Goal: Task Accomplishment & Management: Complete application form

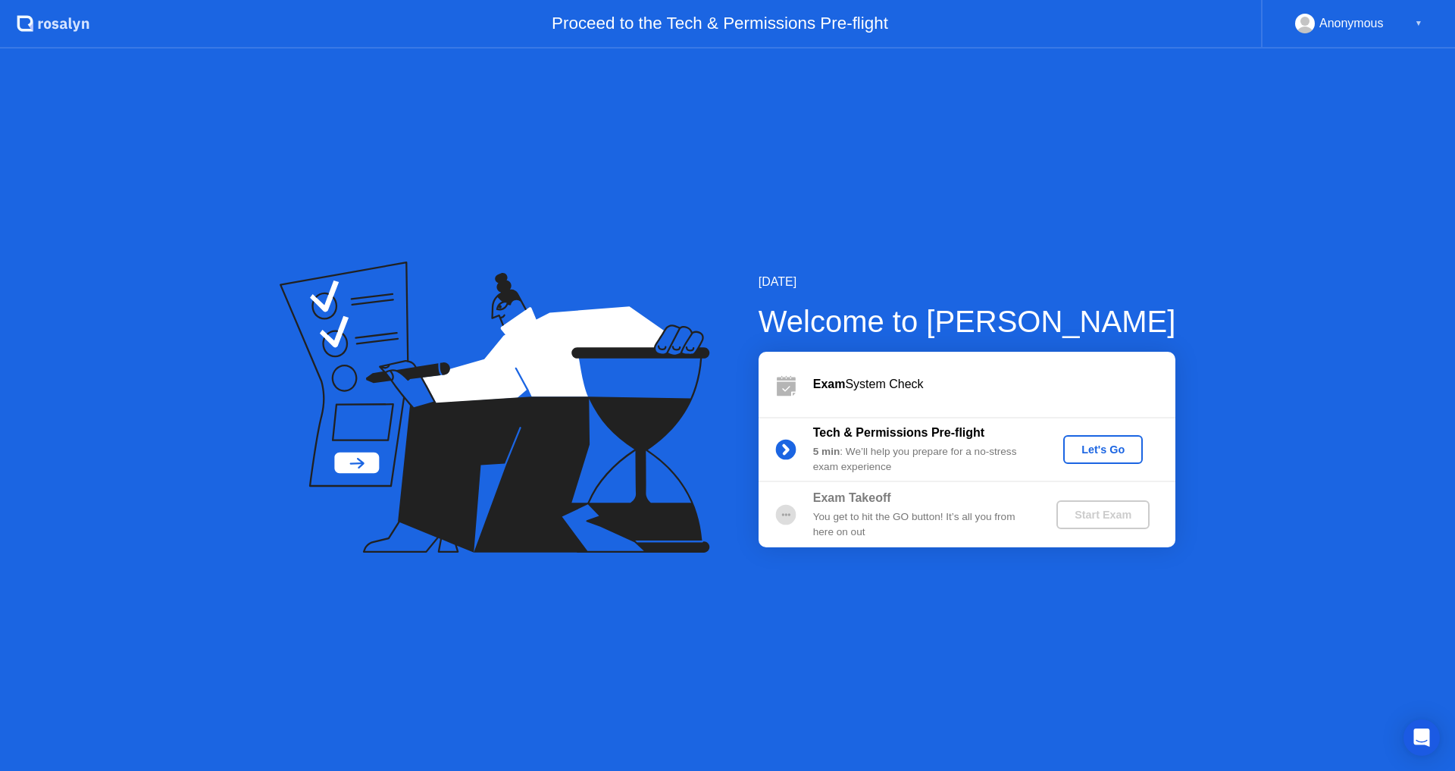
click at [1114, 448] on div "Let's Go" at bounding box center [1102, 449] width 67 height 12
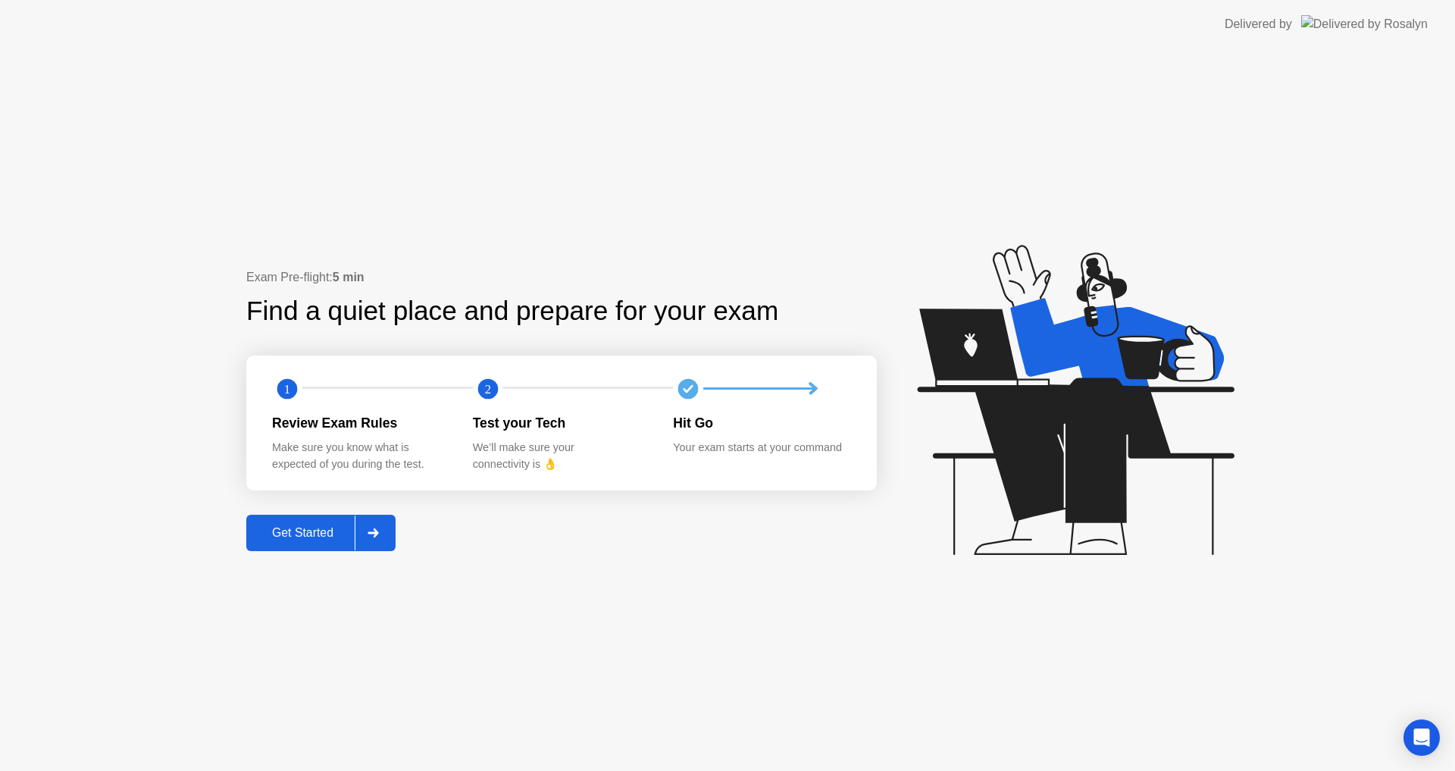
click at [314, 539] on div "Get Started" at bounding box center [303, 533] width 104 height 14
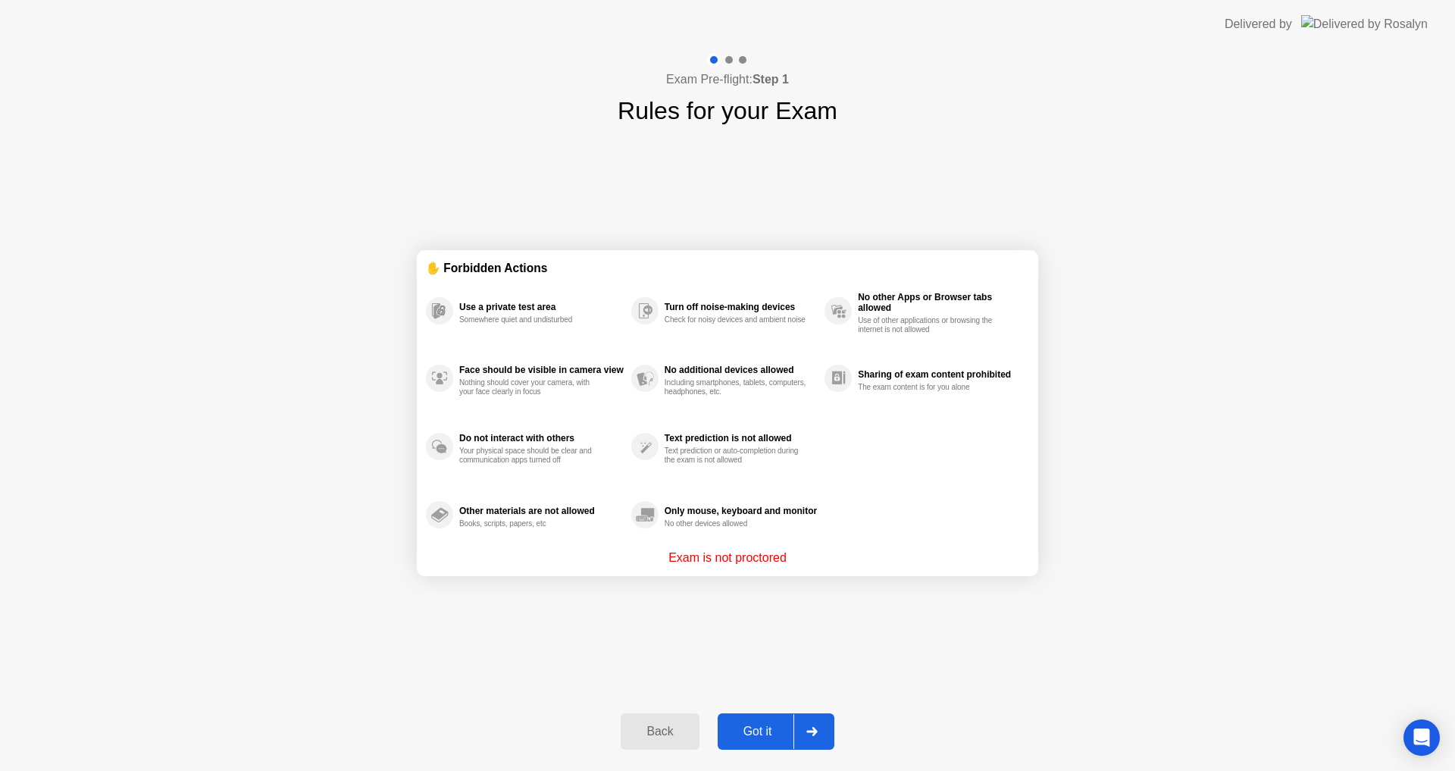
click at [778, 737] on div "Got it" at bounding box center [757, 731] width 71 height 14
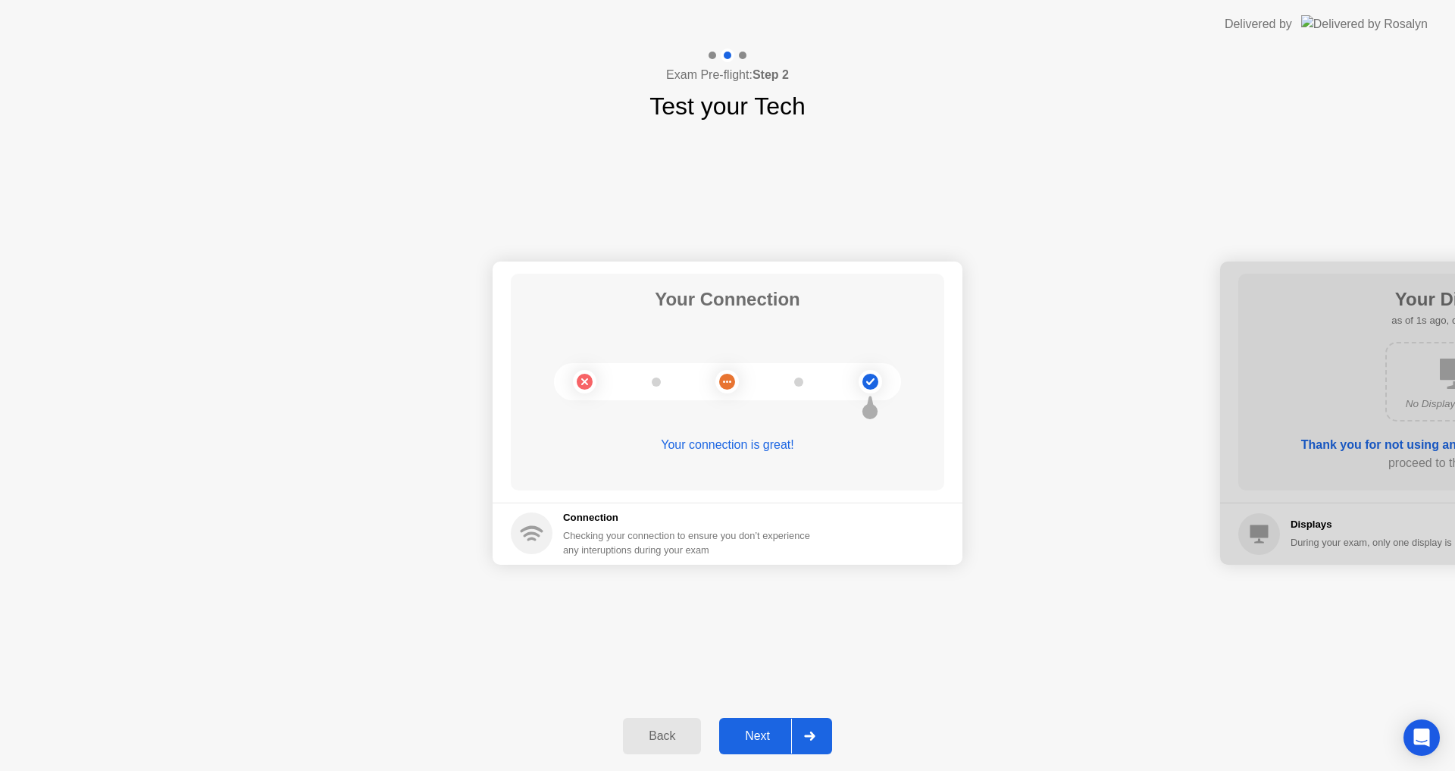
click at [773, 738] on div "Next" at bounding box center [757, 736] width 67 height 14
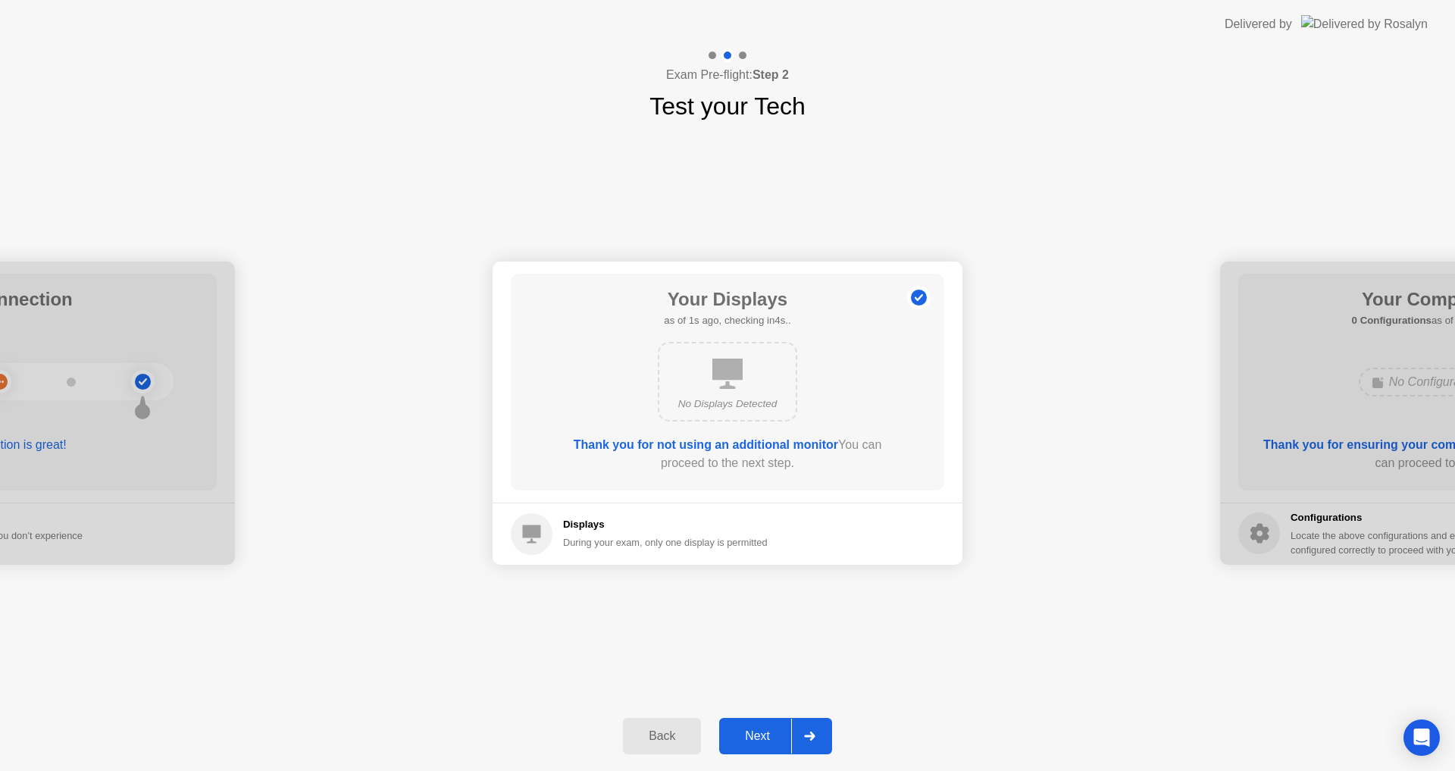
click at [773, 738] on div "Next" at bounding box center [757, 736] width 67 height 14
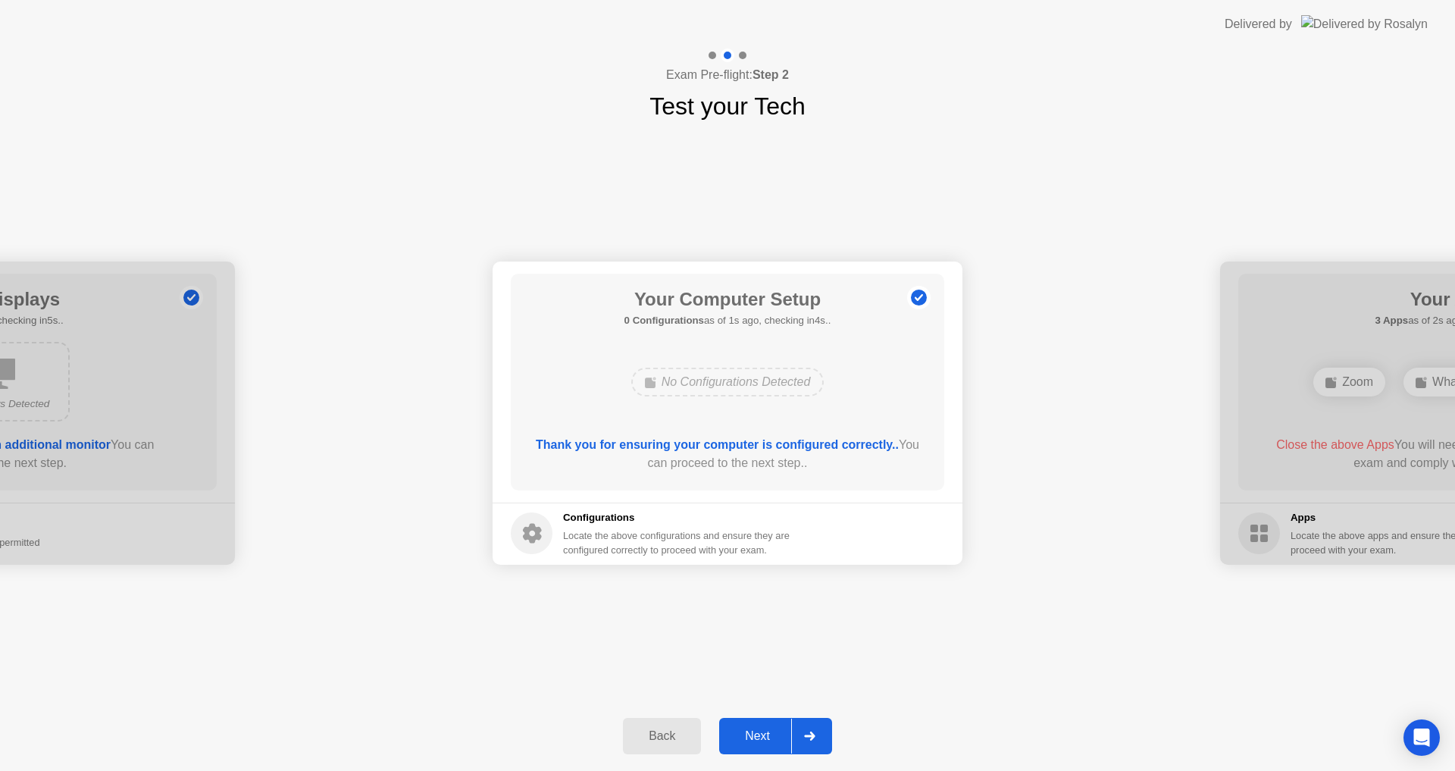
click at [673, 733] on div "Back" at bounding box center [661, 736] width 69 height 14
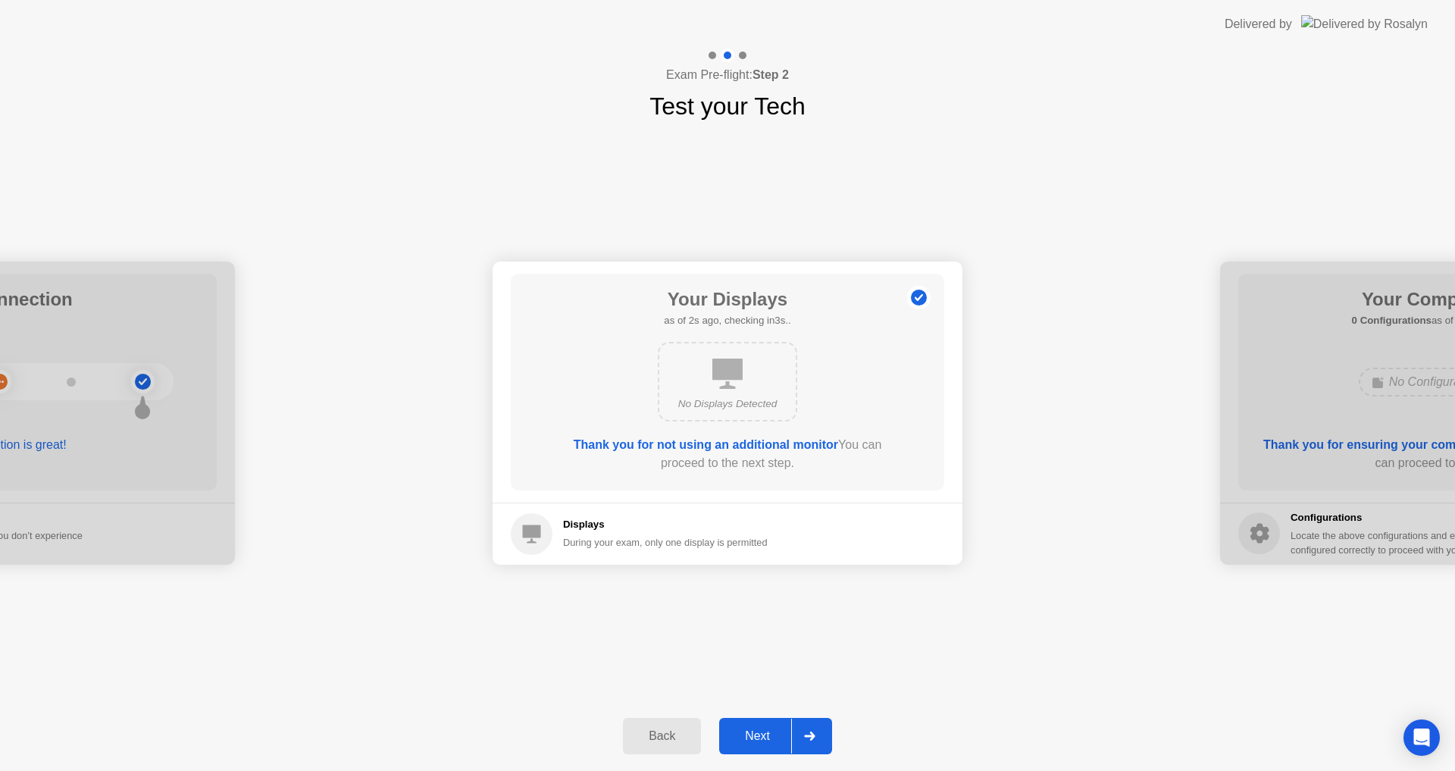
click at [763, 739] on div "Next" at bounding box center [757, 736] width 67 height 14
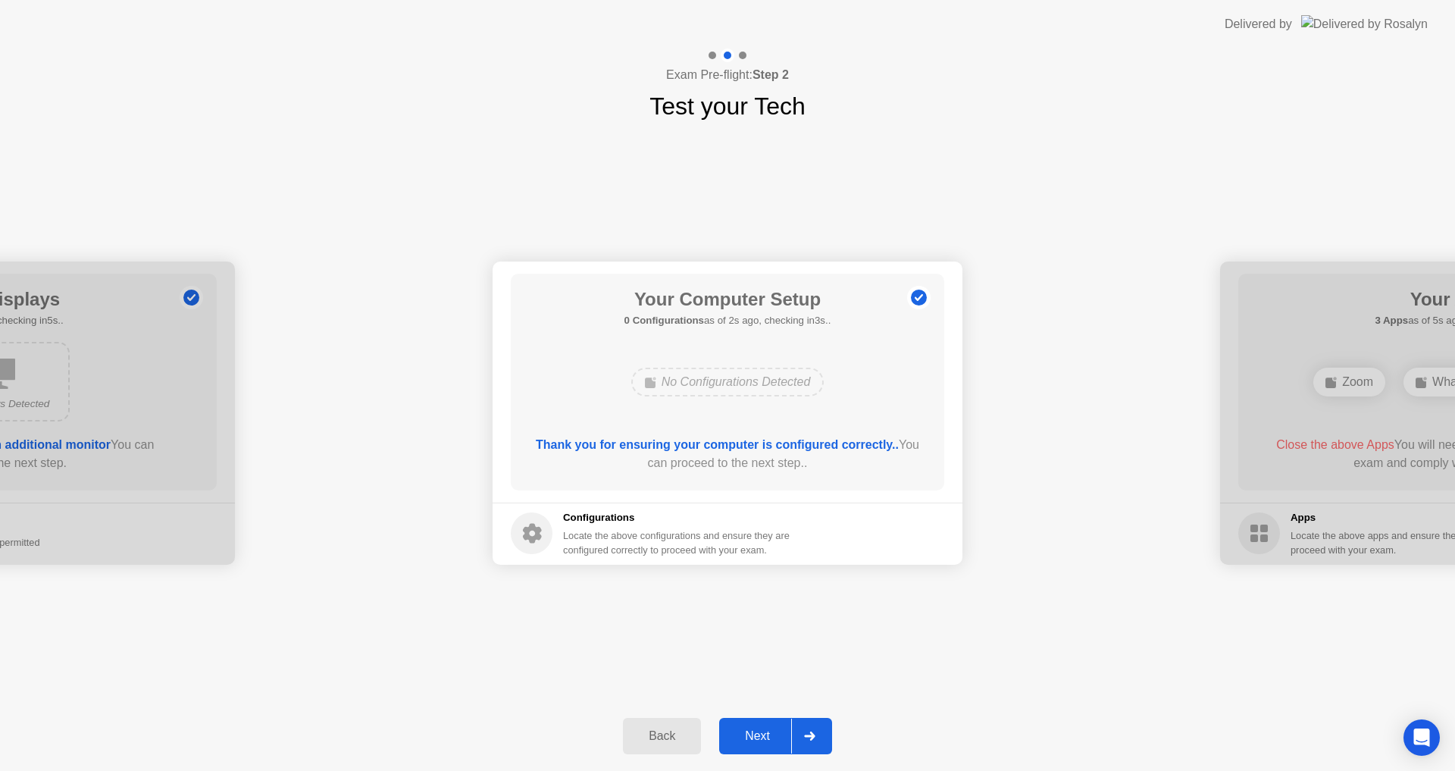
click at [763, 739] on div "Next" at bounding box center [757, 736] width 67 height 14
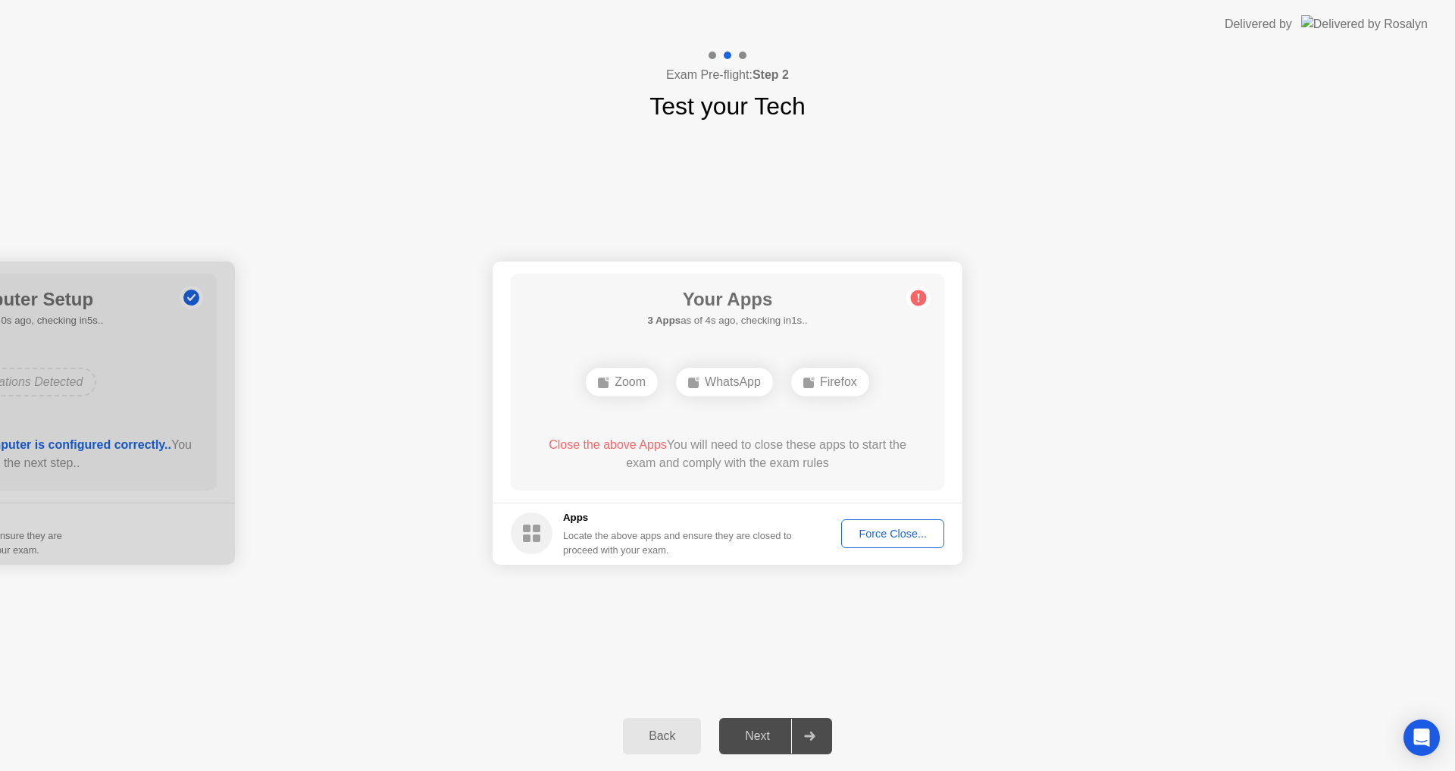
click at [884, 545] on button "Force Close..." at bounding box center [892, 533] width 103 height 29
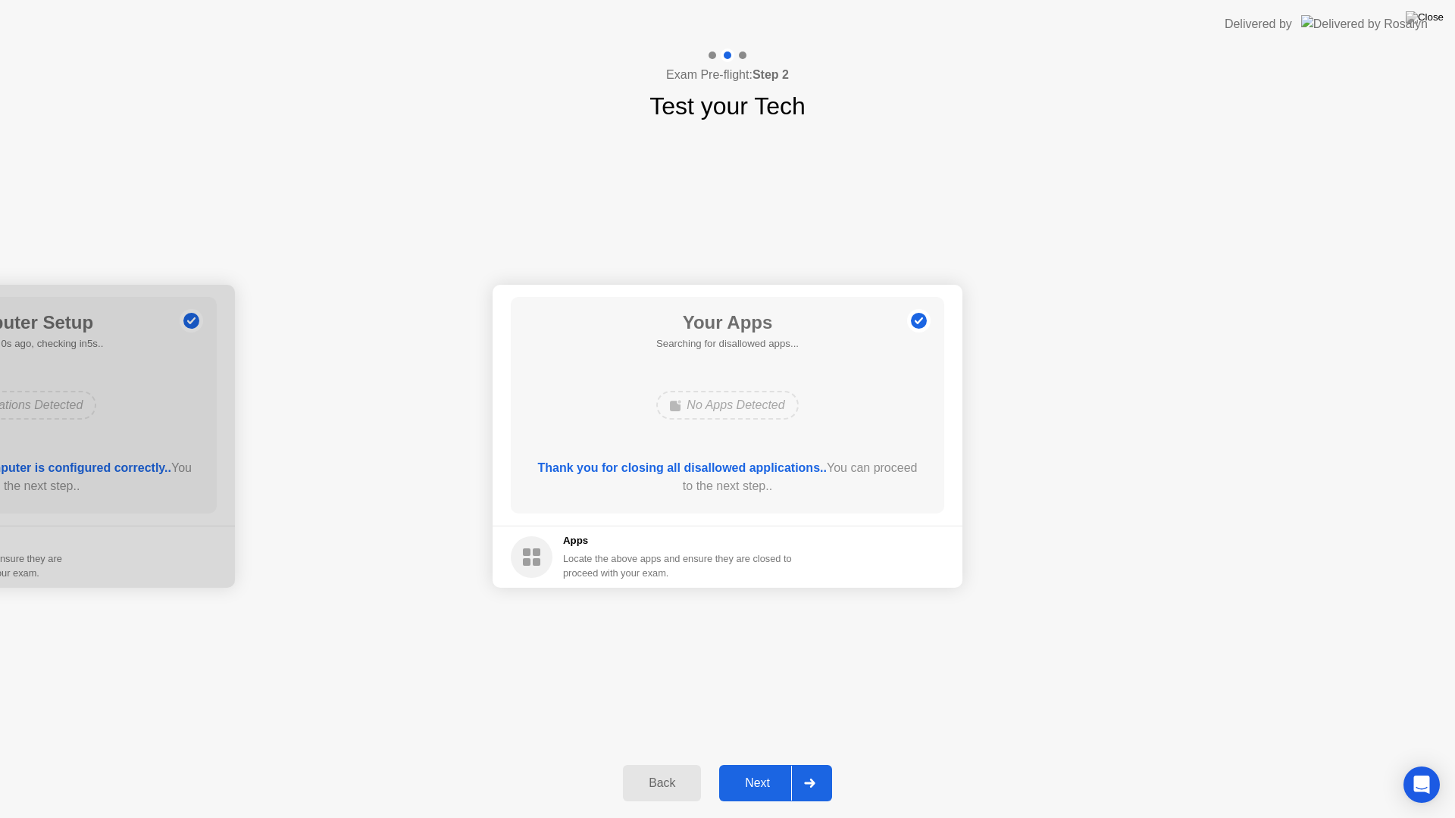
click at [766, 770] on div "Next" at bounding box center [757, 784] width 67 height 14
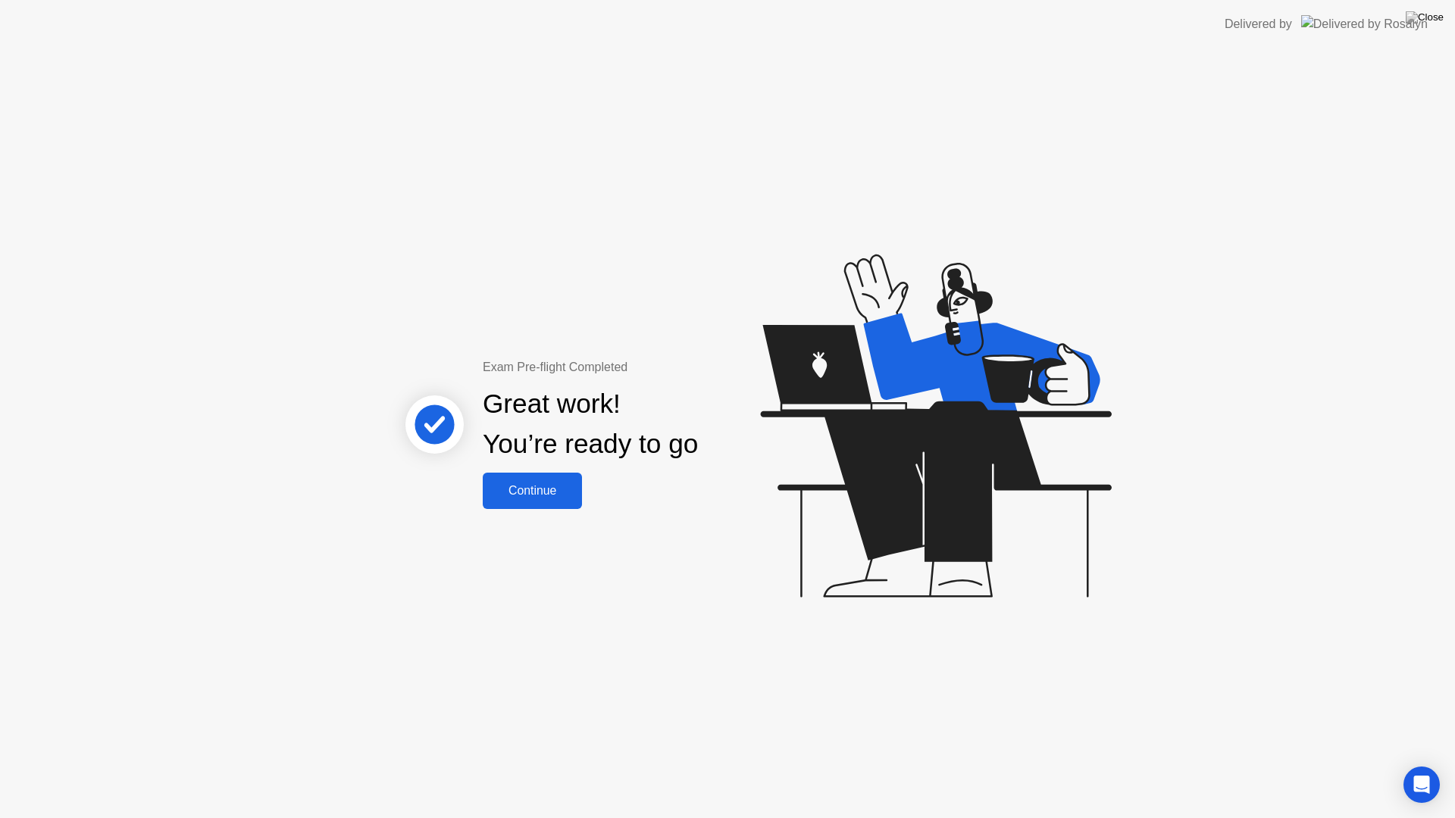
click at [564, 491] on div "Continue" at bounding box center [532, 491] width 90 height 14
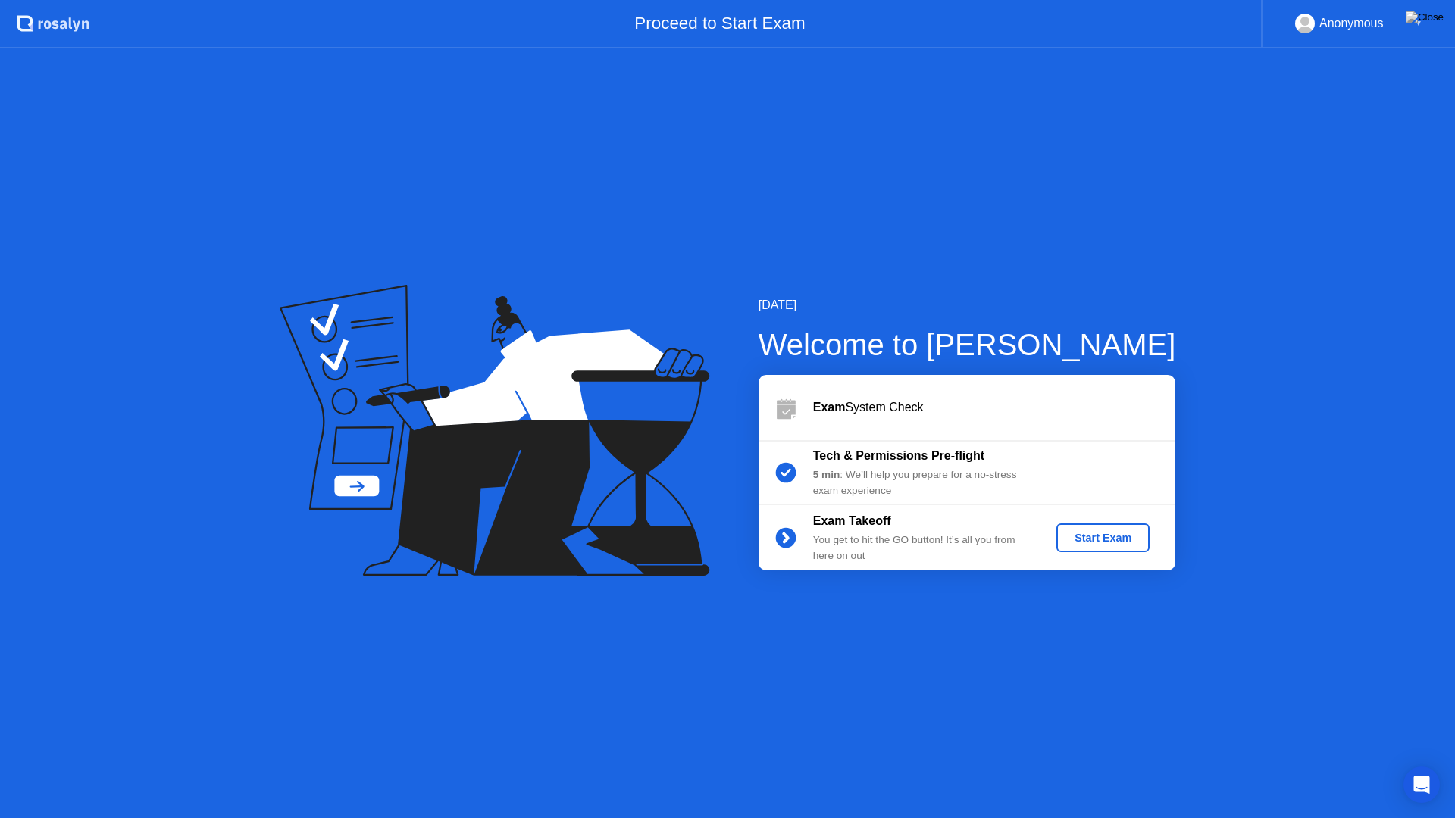
click at [1084, 540] on div "Start Exam" at bounding box center [1102, 538] width 81 height 12
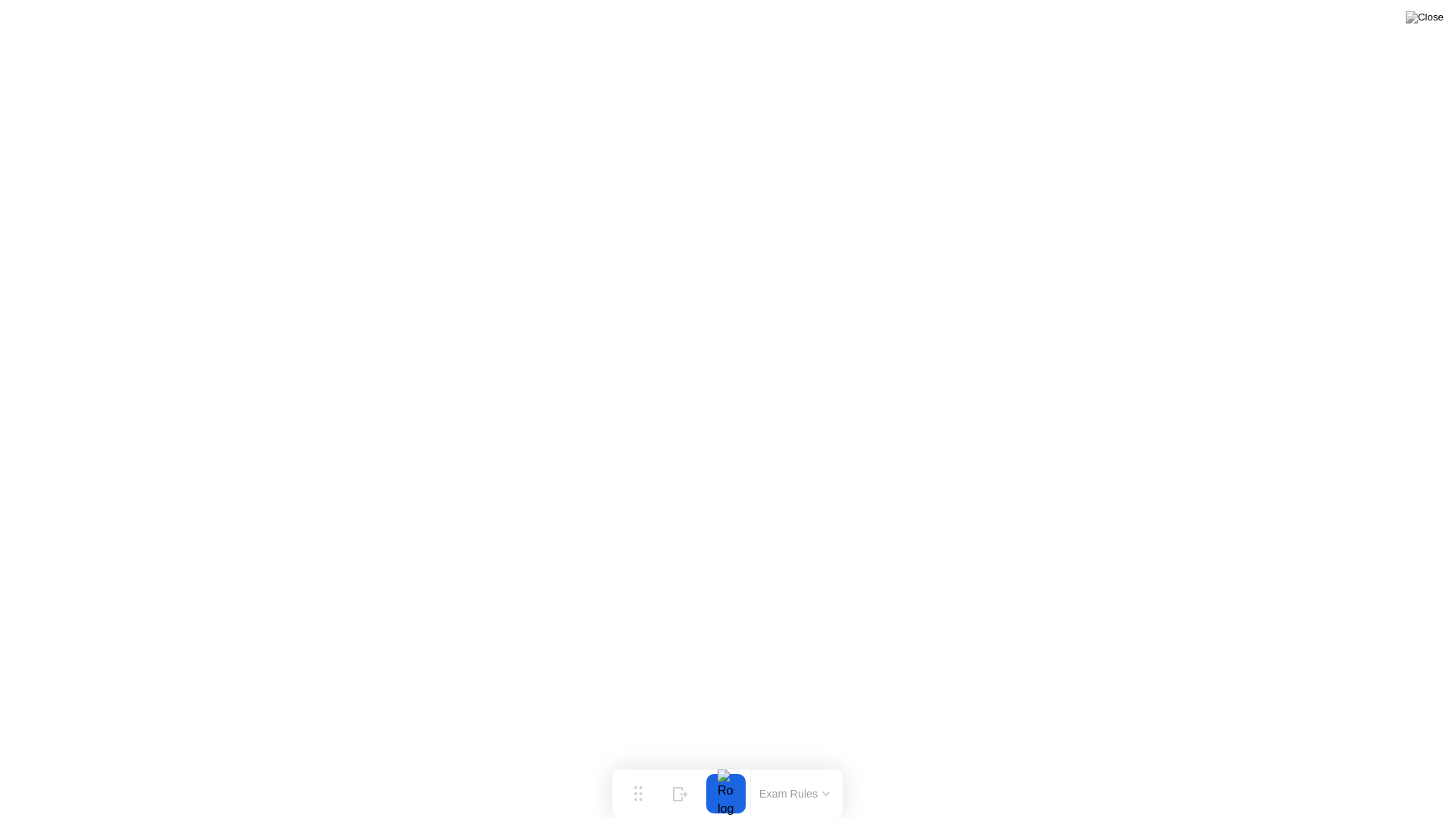
click at [727, 770] on div at bounding box center [726, 793] width 32 height 39
click at [793, 770] on button "Exam Rules" at bounding box center [795, 794] width 80 height 14
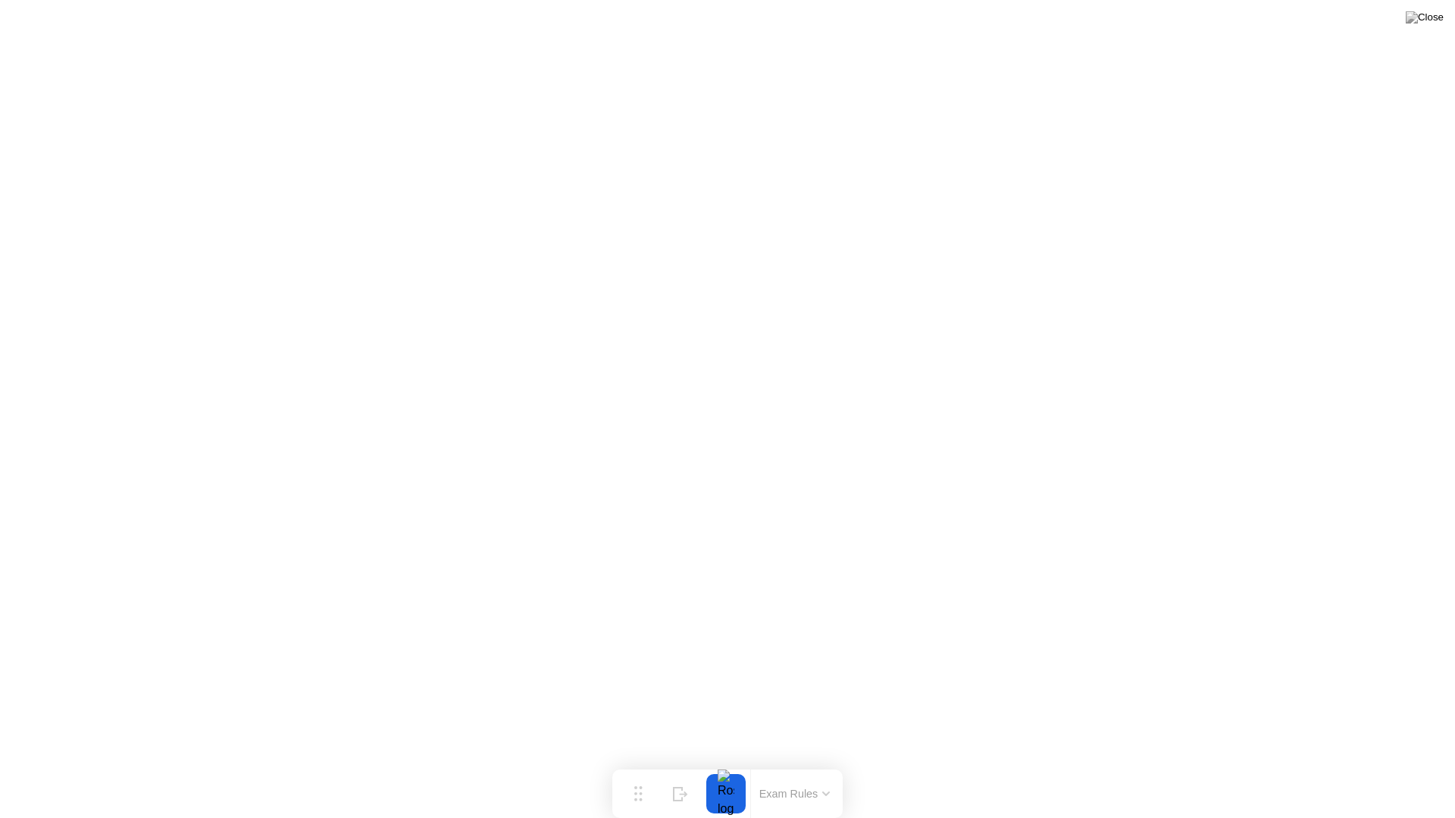
click at [727, 770] on div at bounding box center [726, 793] width 32 height 39
click at [1324, 770] on div "End Proctoring Session" at bounding box center [1330, 776] width 167 height 14
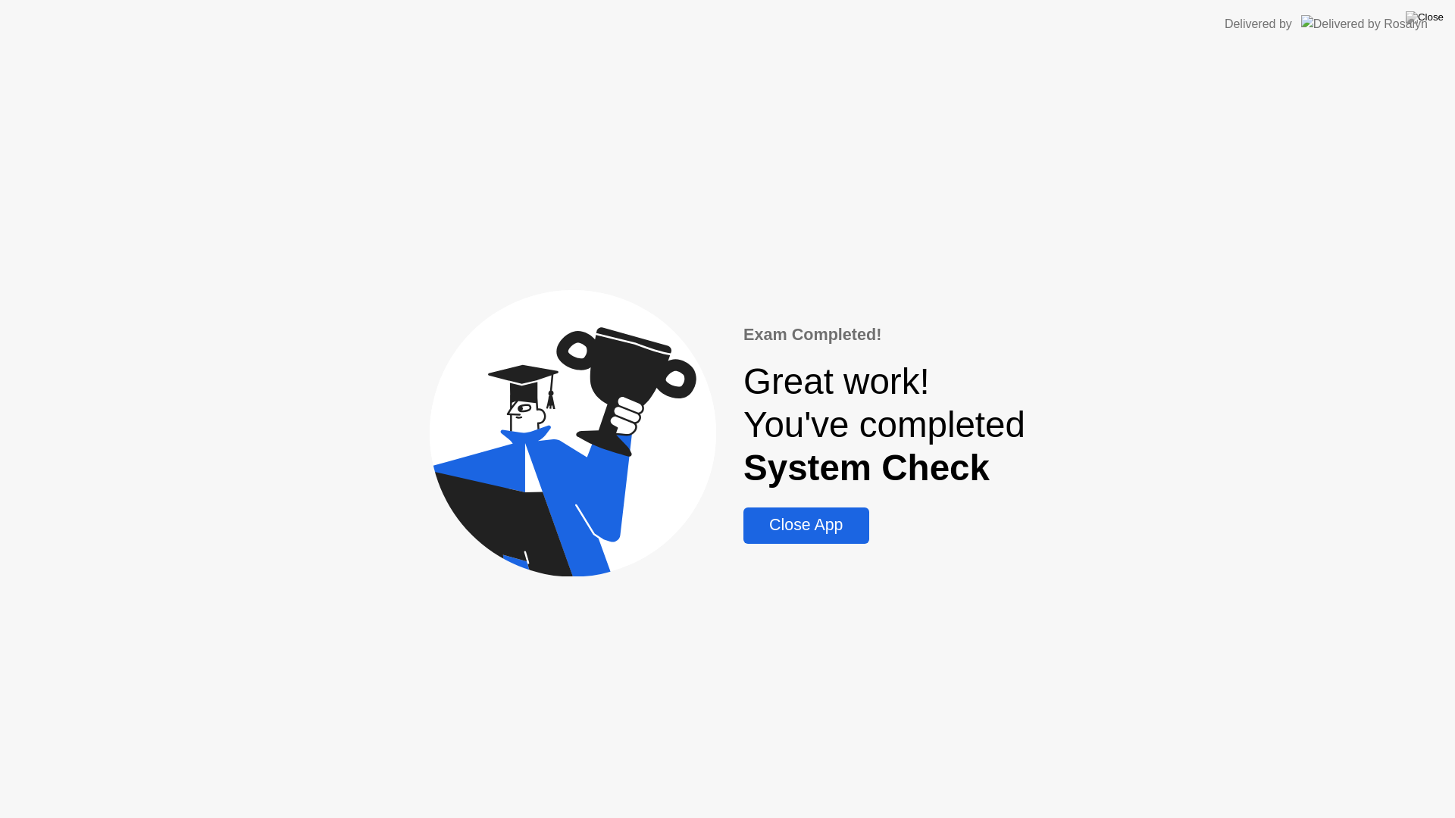
click at [835, 533] on div "Close App" at bounding box center [806, 525] width 116 height 19
